Goal: Find specific page/section: Find specific page/section

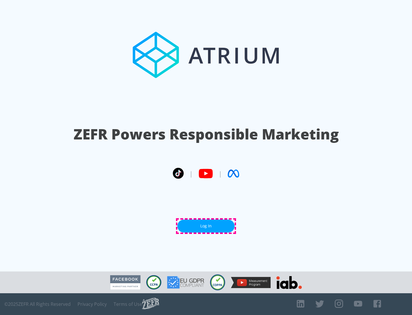
click at [206, 226] on link "Log In" at bounding box center [205, 225] width 57 height 13
